Goal: Navigation & Orientation: Find specific page/section

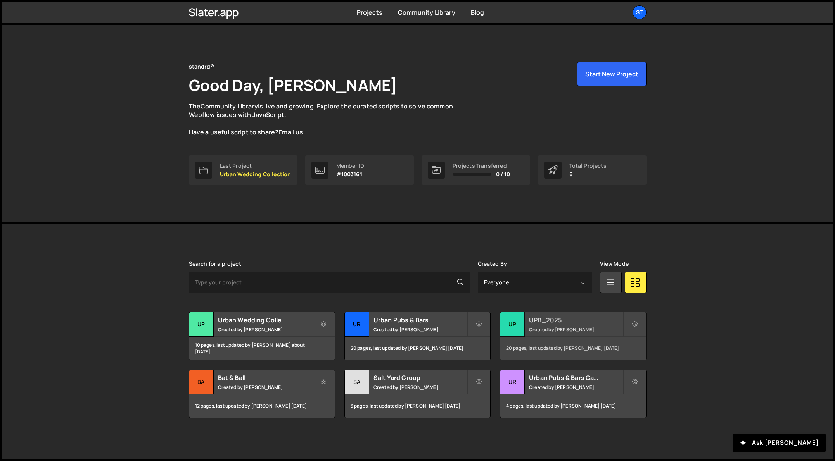
click at [569, 341] on div "20 pages, last updated by [PERSON_NAME] [DATE]" at bounding box center [572, 348] width 145 height 23
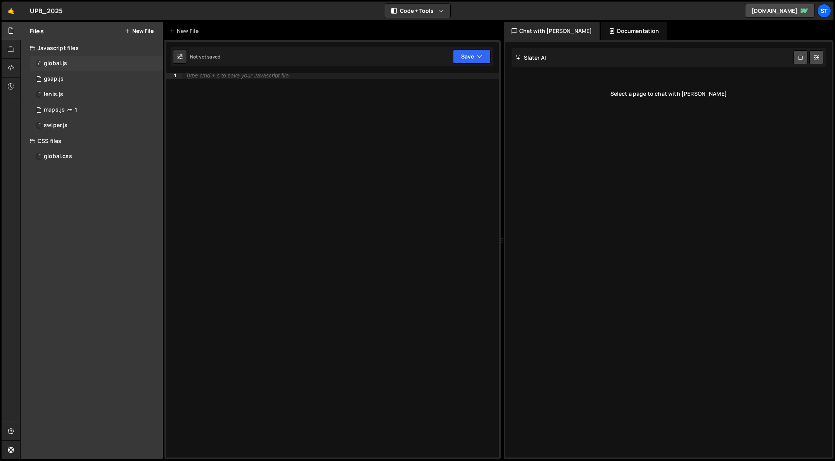
click at [75, 62] on div "1 global.js 0" at bounding box center [96, 64] width 133 height 16
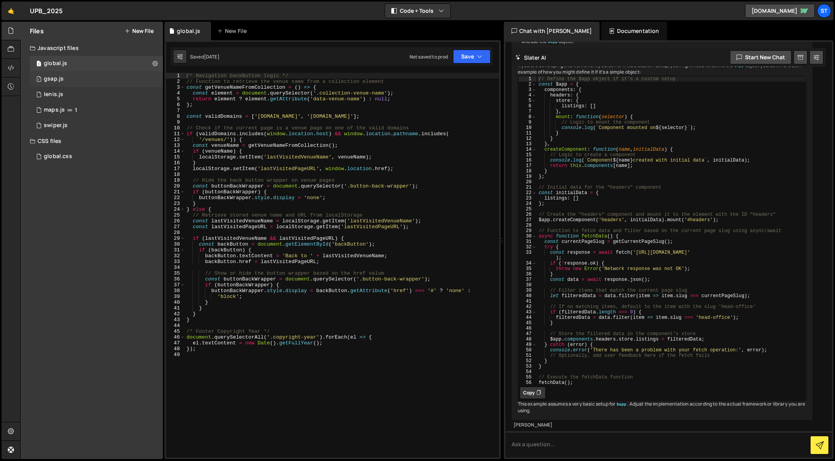
scroll to position [536, 0]
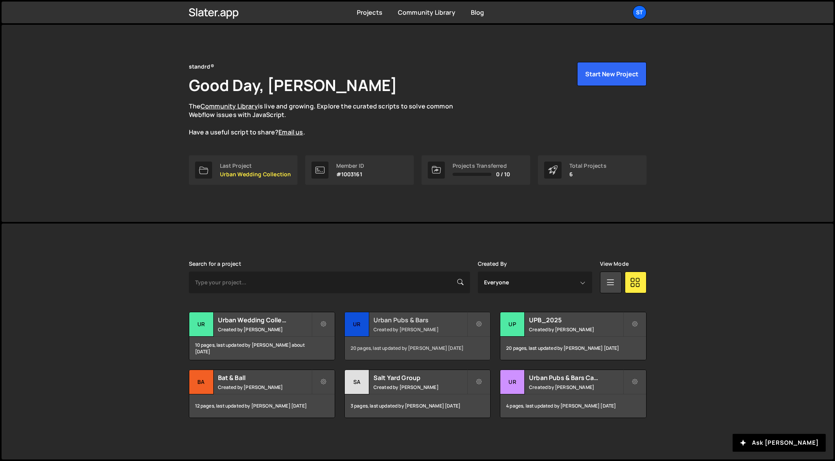
click at [432, 328] on small "Created by Kieran Hall" at bounding box center [419, 329] width 93 height 7
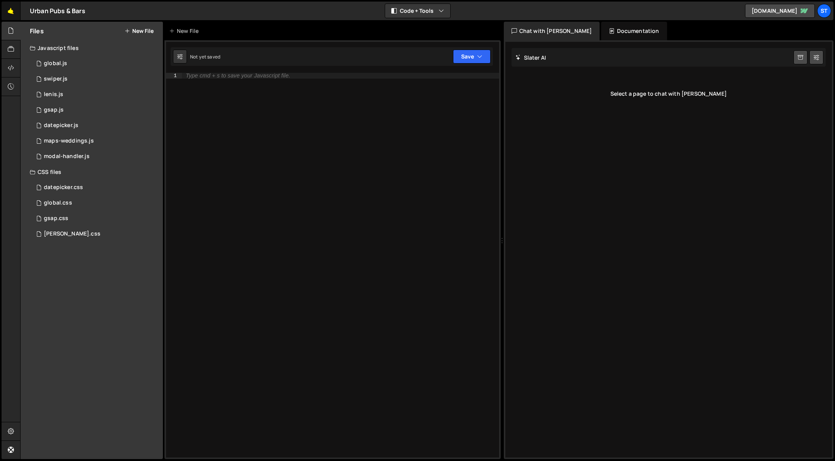
click at [14, 9] on link "🤙" at bounding box center [11, 11] width 19 height 19
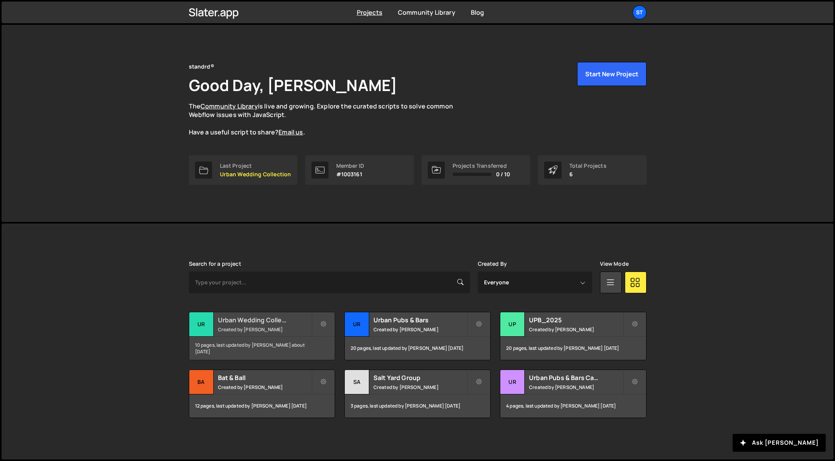
click at [285, 326] on div "Urban Wedding Collection Created by [PERSON_NAME]" at bounding box center [261, 325] width 145 height 24
